Goal: Task Accomplishment & Management: Complete application form

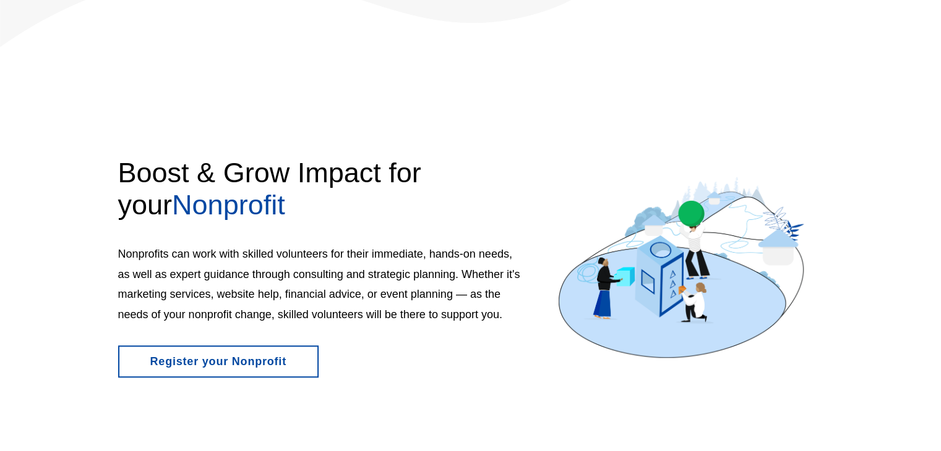
scroll to position [984, 0]
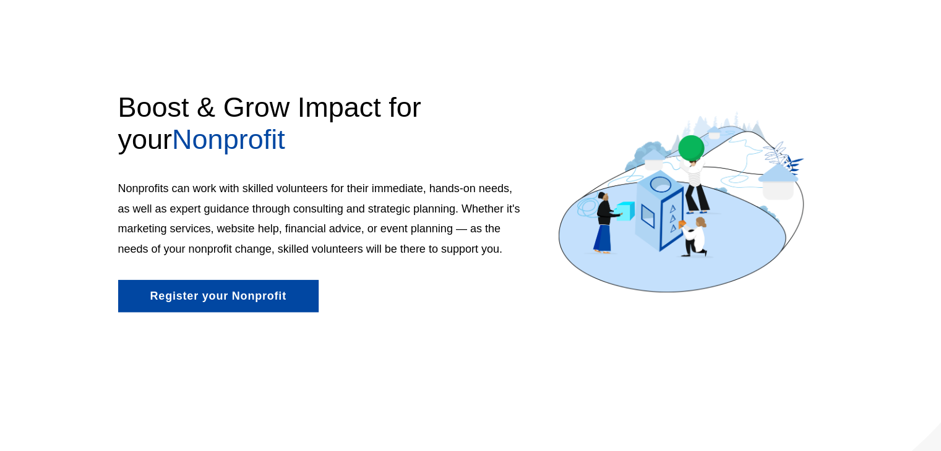
click at [227, 294] on link "Register your Nonprofit" at bounding box center [218, 296] width 200 height 32
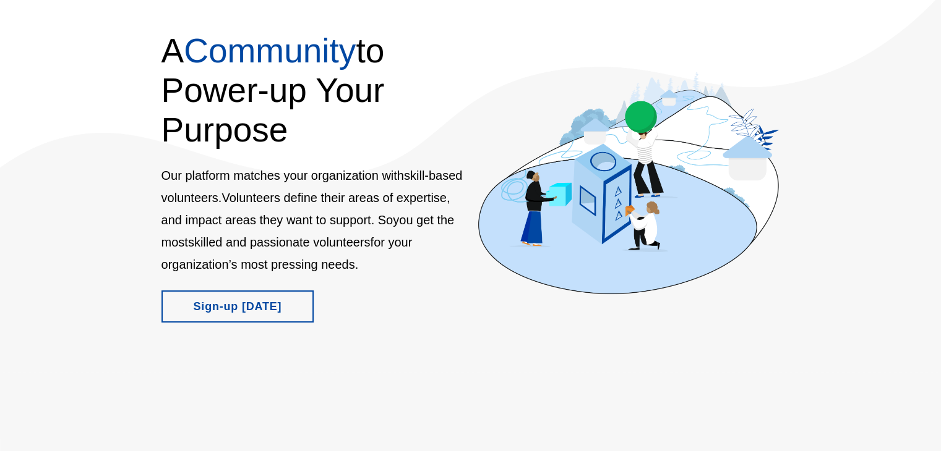
scroll to position [145, 0]
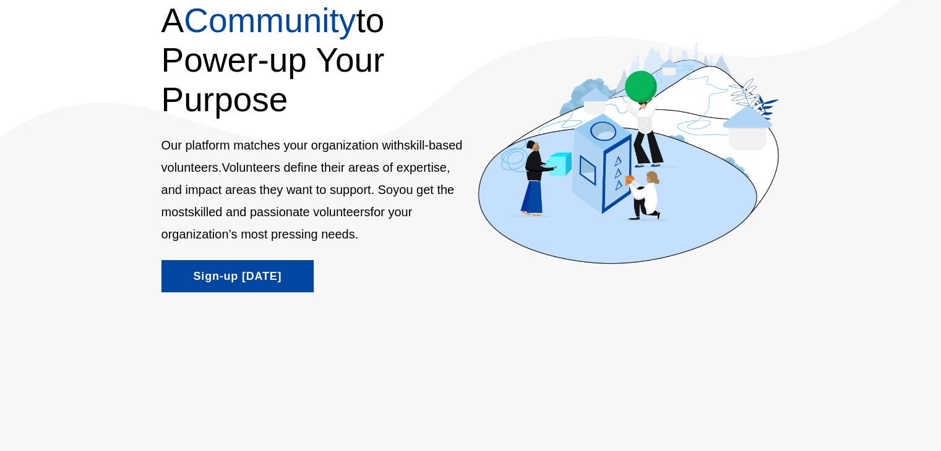
click at [242, 275] on link "Sign-up [DATE]" at bounding box center [237, 276] width 153 height 32
